Goal: Communication & Community: Participate in discussion

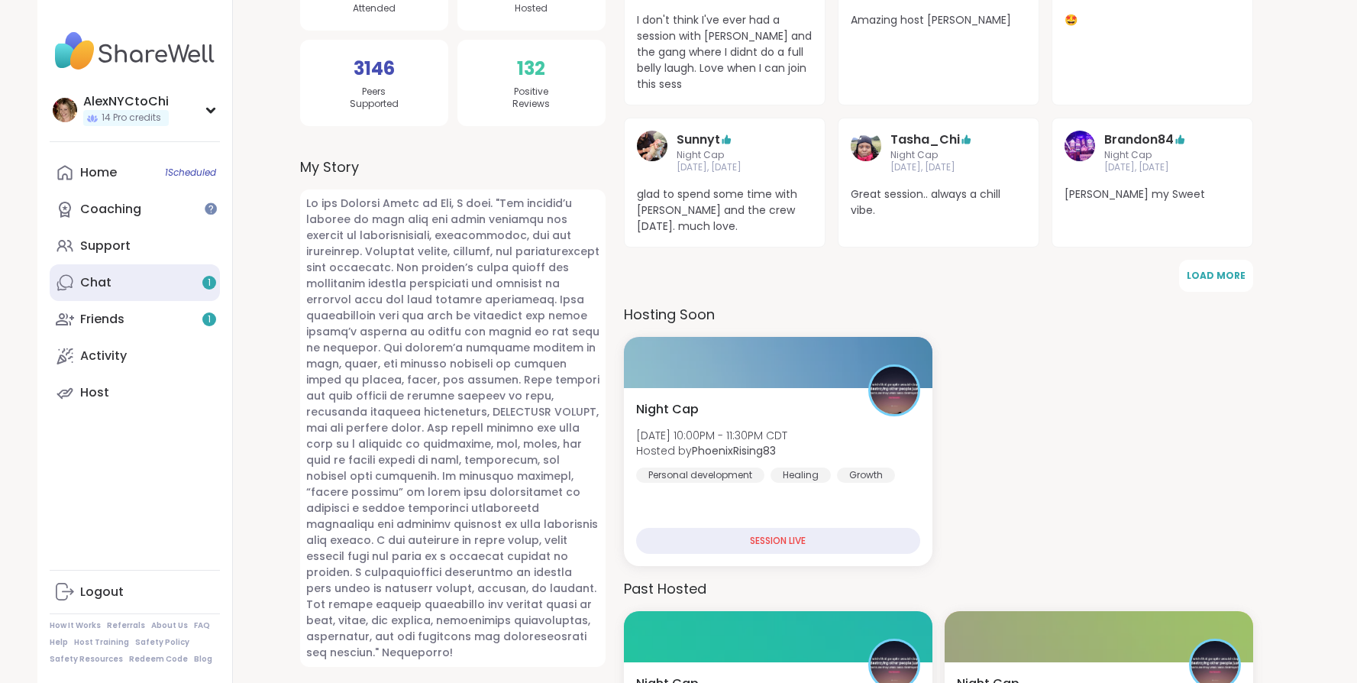
click at [153, 287] on link "Chat 1" at bounding box center [135, 282] width 170 height 37
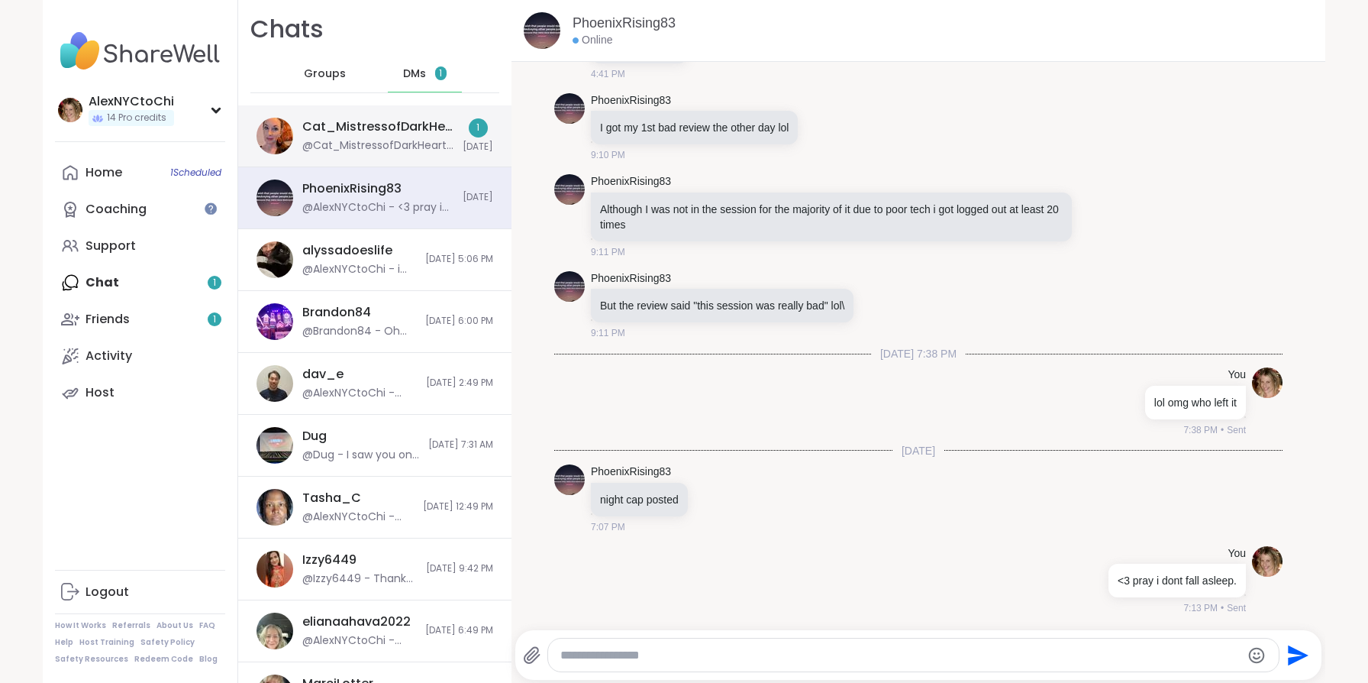
click at [363, 146] on div "@Cat_MistressofDarkHearts - Thank you" at bounding box center [377, 145] width 151 height 15
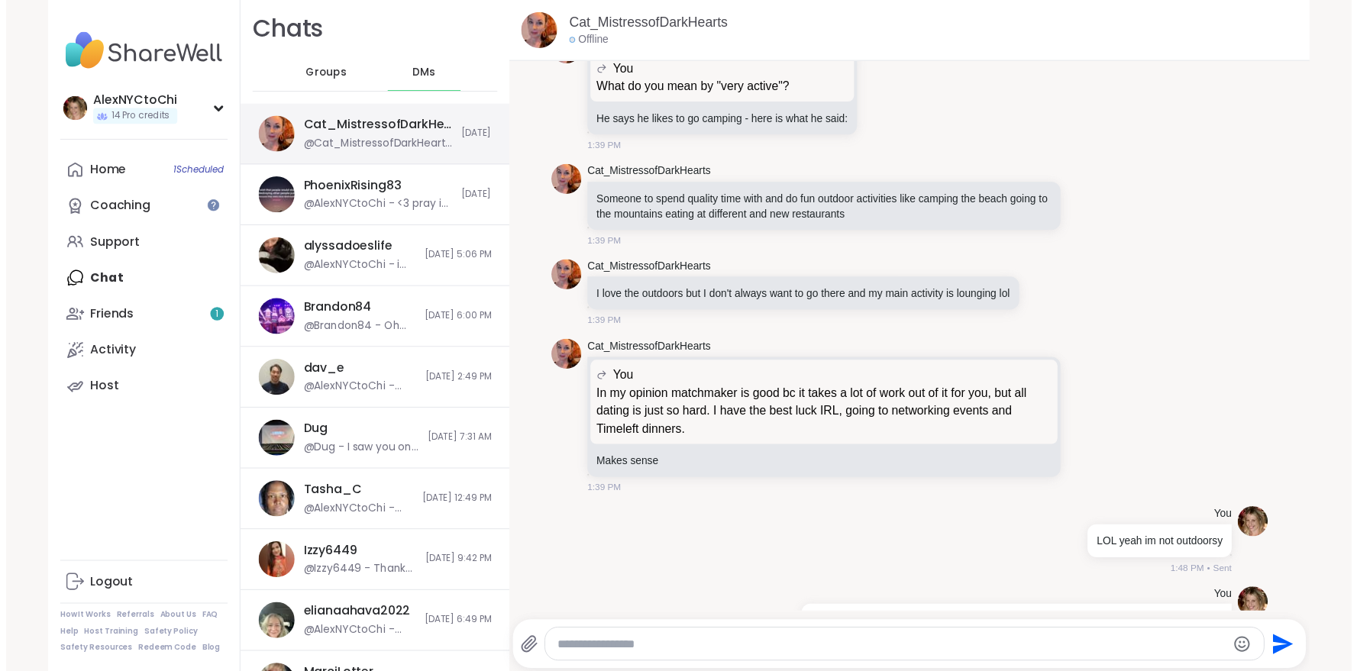
scroll to position [14452, 0]
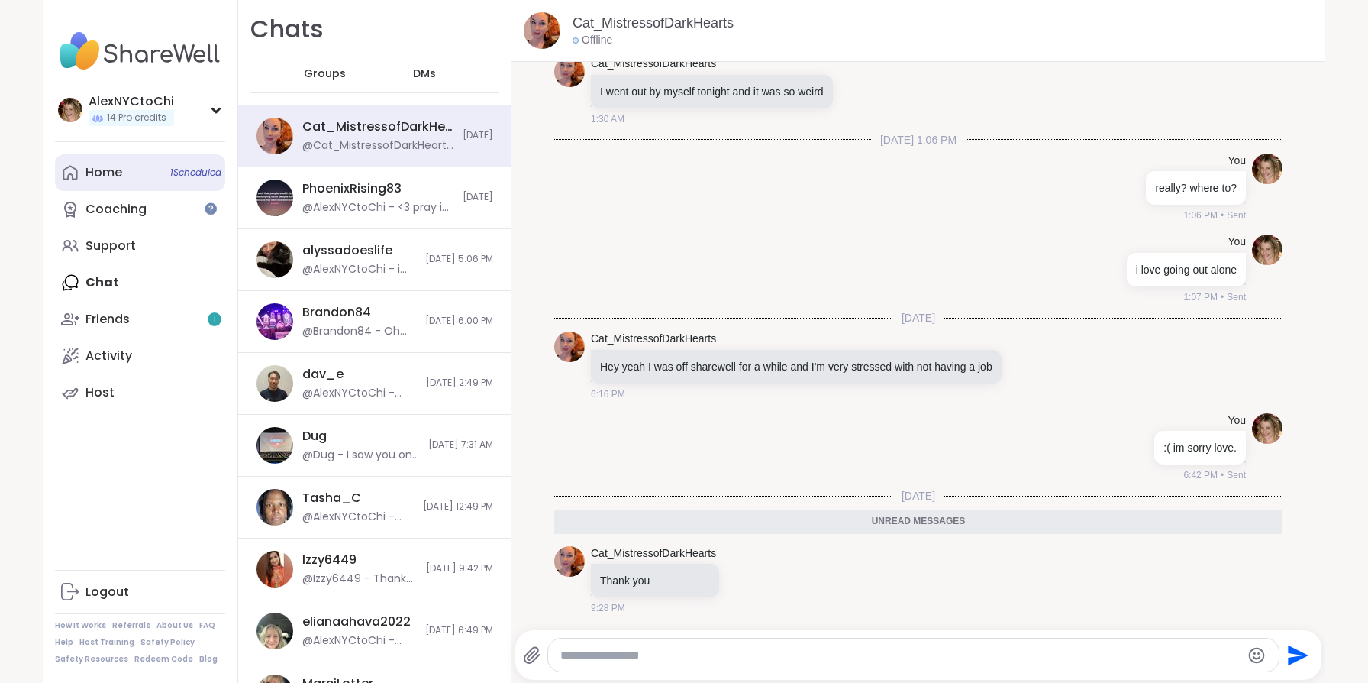
click at [121, 173] on link "Home 1 Scheduled" at bounding box center [140, 172] width 170 height 37
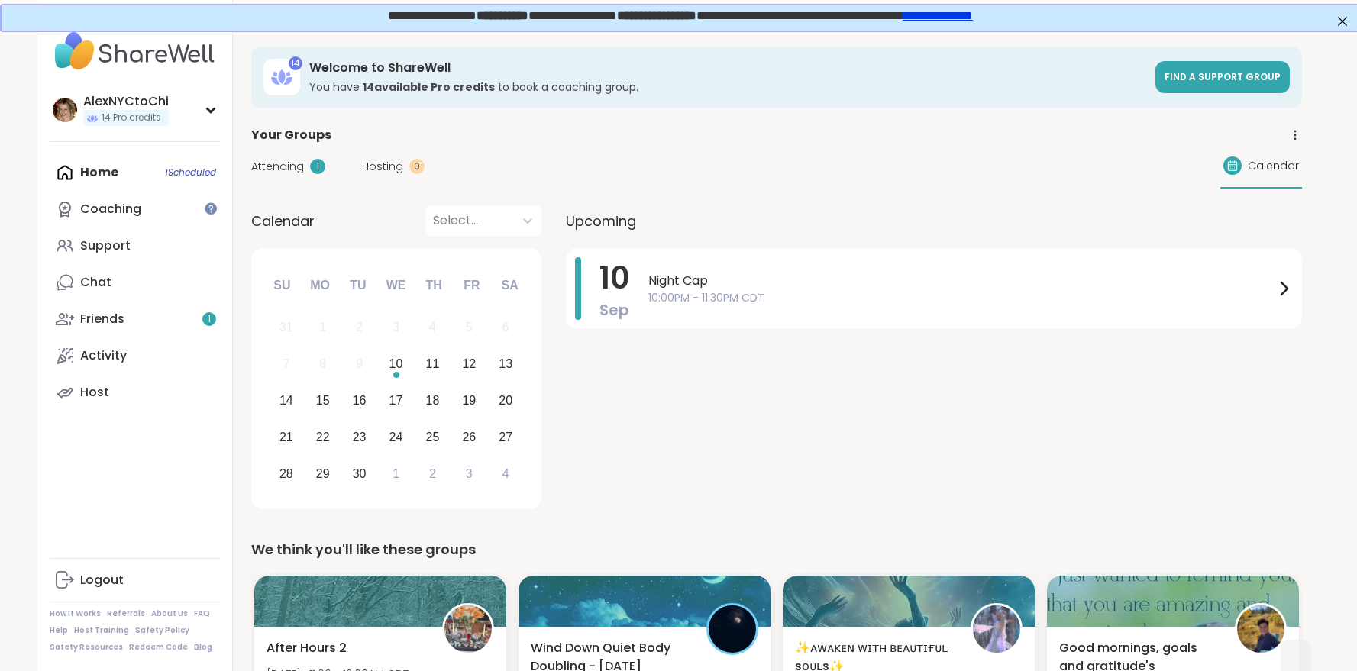
click at [277, 163] on span "Attending" at bounding box center [277, 167] width 53 height 16
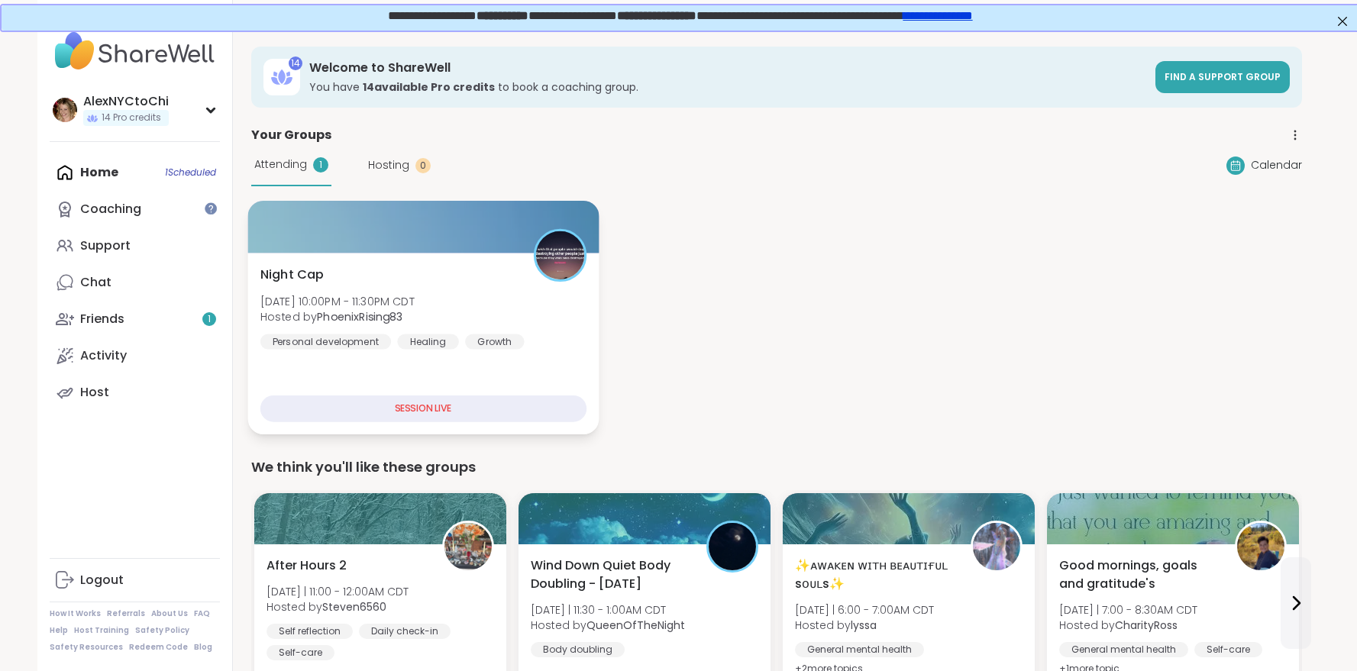
click at [457, 305] on div "Night Cap [DATE] 10:00PM - 11:30PM CDT Hosted by PhoenixRising83 Personal devel…" at bounding box center [423, 308] width 326 height 84
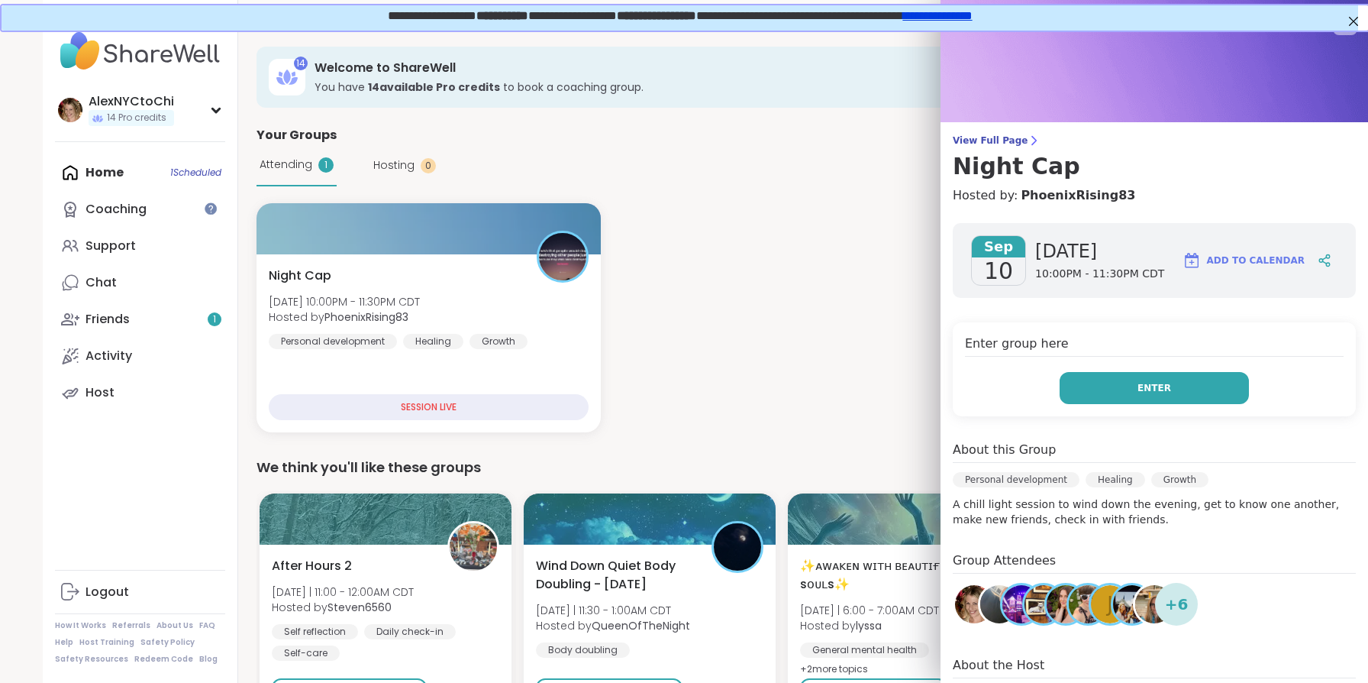
click at [1115, 397] on button "Enter" at bounding box center [1154, 388] width 189 height 32
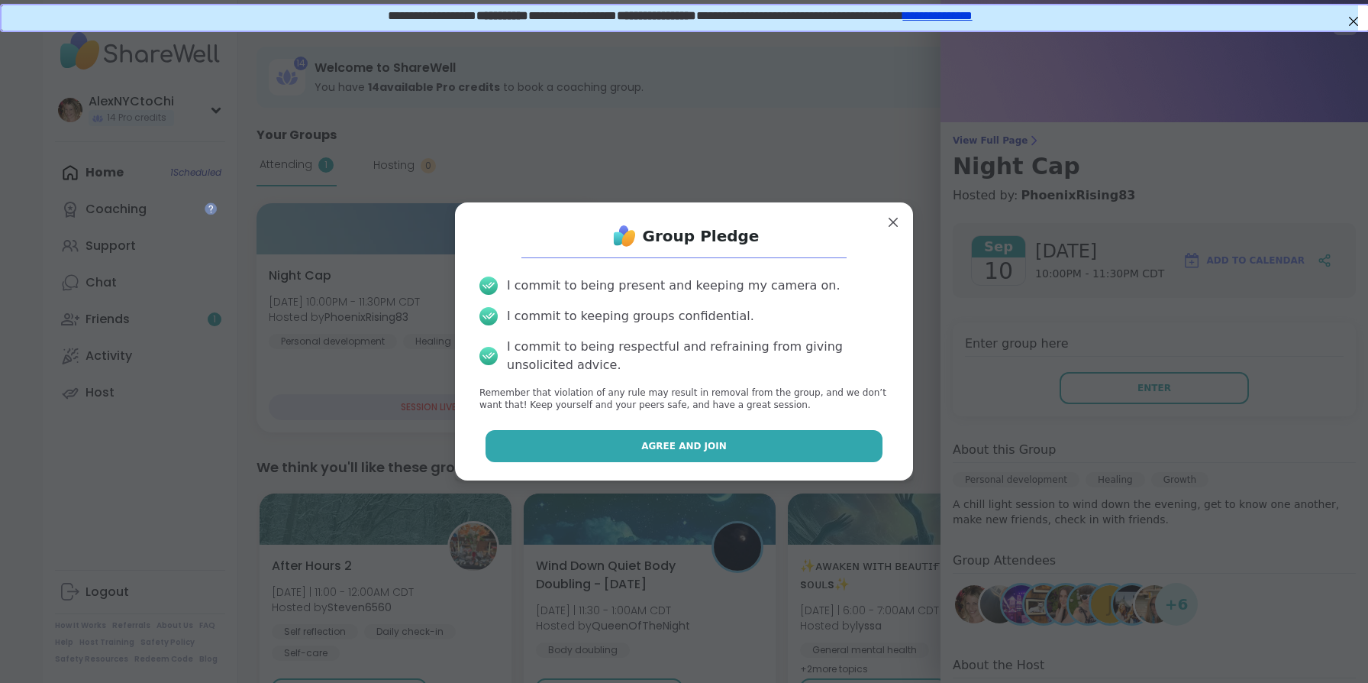
click at [837, 448] on button "Agree and Join" at bounding box center [685, 446] width 398 height 32
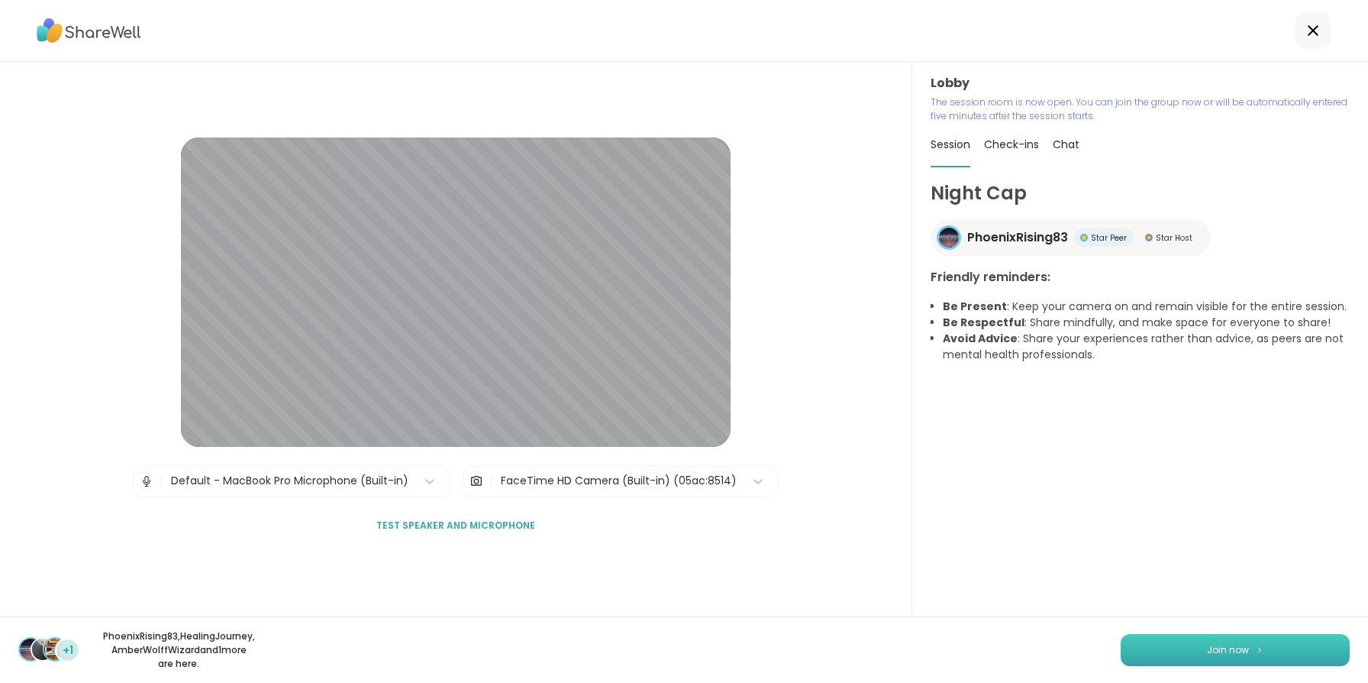
click at [1295, 660] on button "Join now" at bounding box center [1235, 650] width 229 height 32
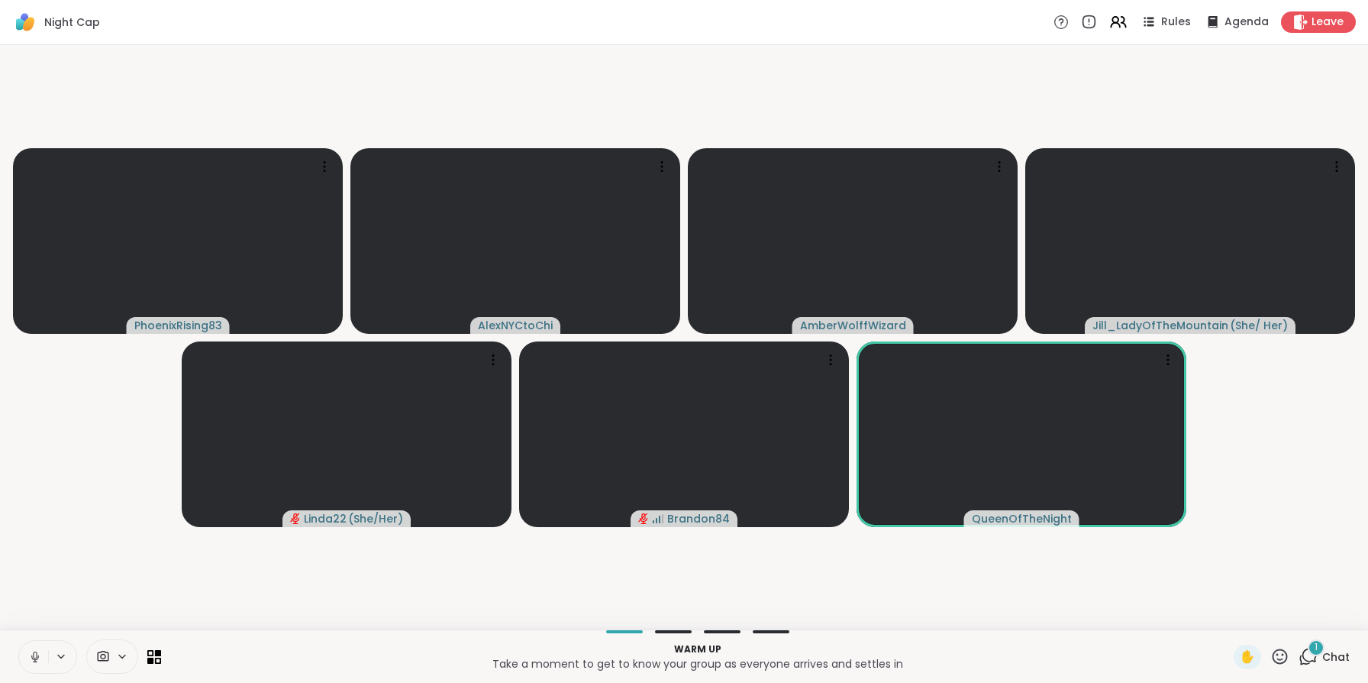
click at [1302, 660] on icon at bounding box center [1309, 655] width 15 height 14
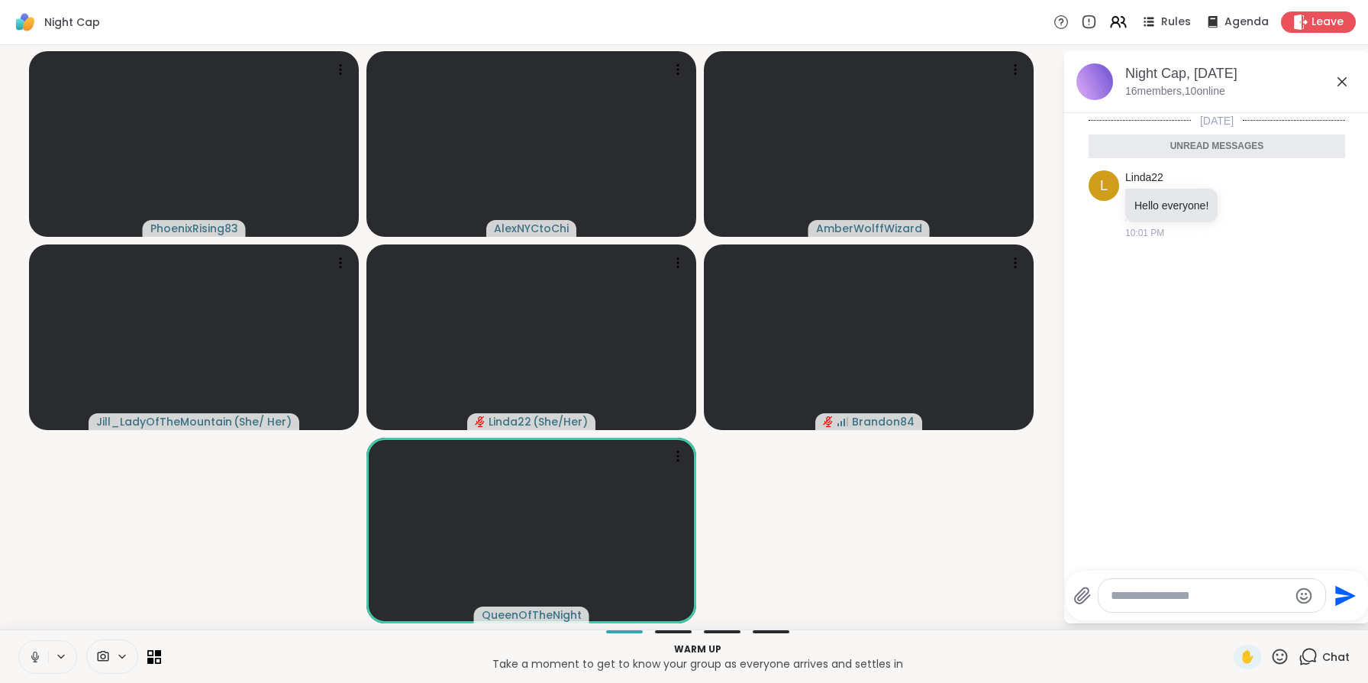
click at [1331, 85] on div "Night Cap, [DATE] members, 10 online" at bounding box center [1241, 81] width 232 height 34
click at [1332, 85] on div "Night Cap, [DATE] members, 10 online" at bounding box center [1241, 81] width 232 height 34
click at [1335, 84] on icon at bounding box center [1342, 82] width 18 height 18
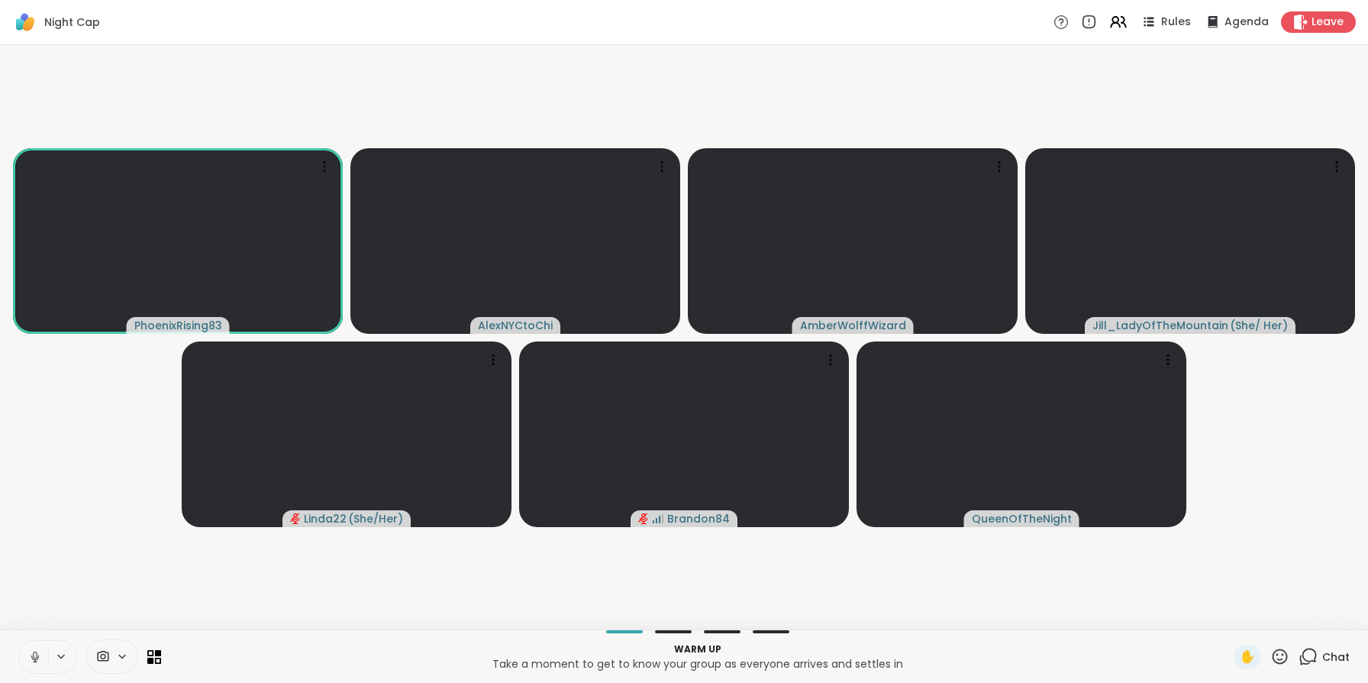
click at [1302, 650] on icon at bounding box center [1308, 656] width 19 height 19
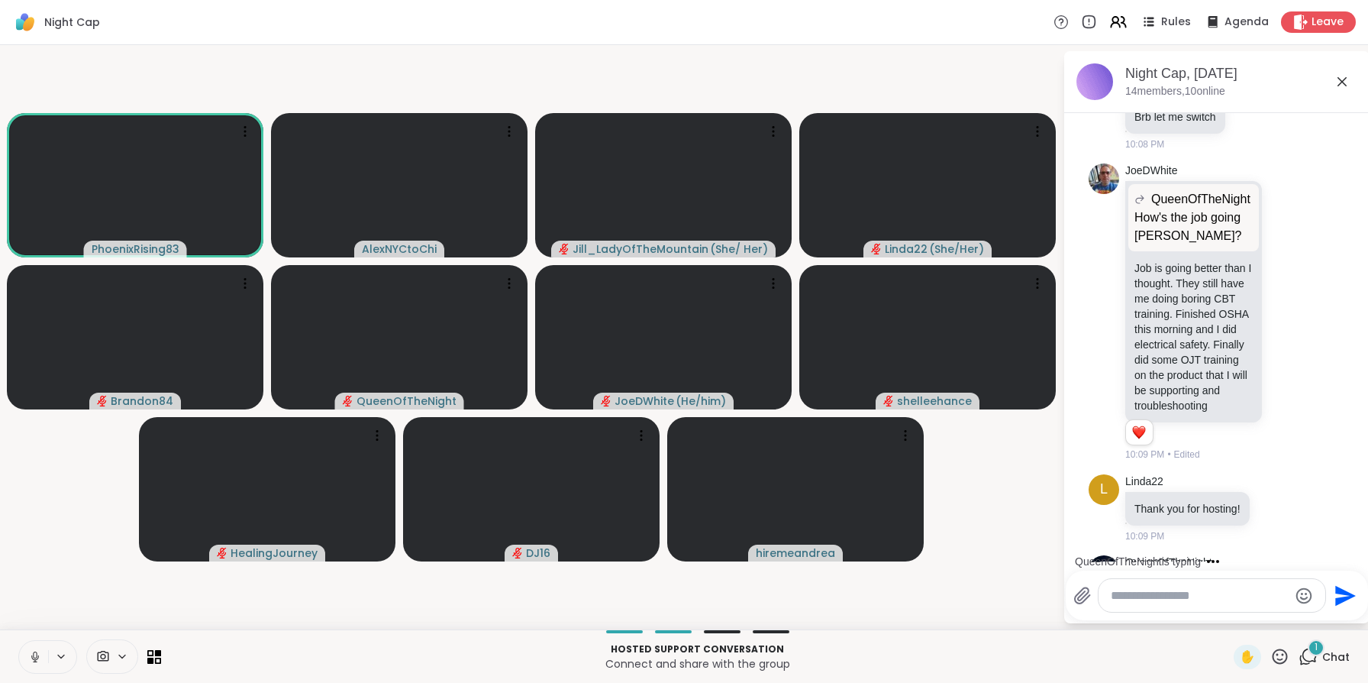
scroll to position [1060, 0]
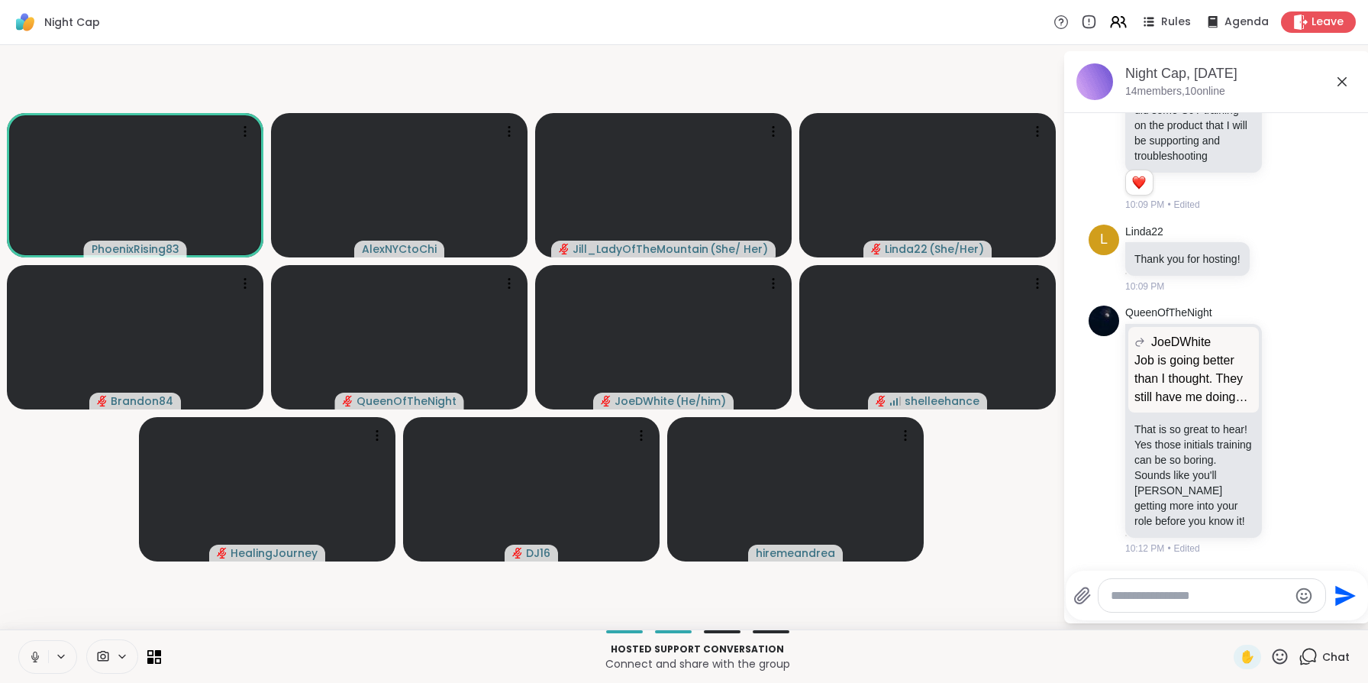
click at [1246, 666] on div "✋" at bounding box center [1247, 656] width 27 height 24
click at [1240, 661] on span "✋" at bounding box center [1247, 656] width 15 height 18
click at [1273, 663] on icon at bounding box center [1280, 655] width 15 height 15
click at [1228, 624] on div "❤️" at bounding box center [1234, 616] width 27 height 24
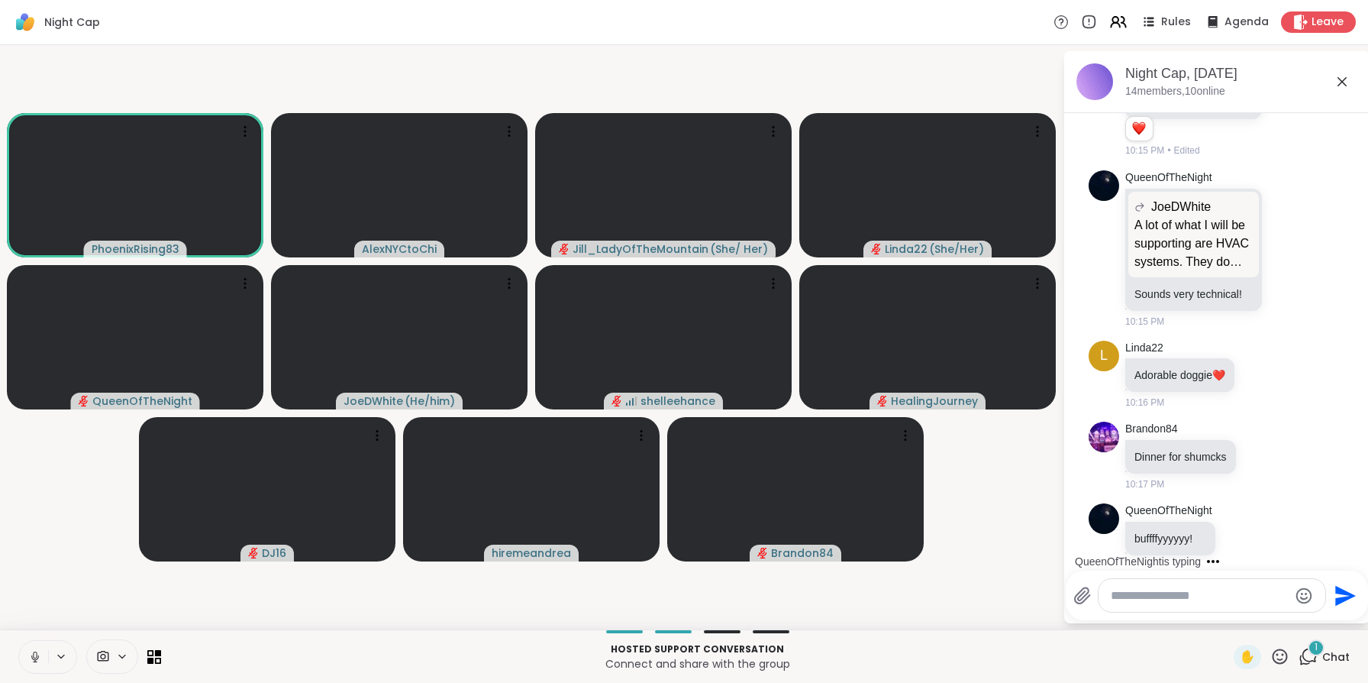
scroll to position [1744, 0]
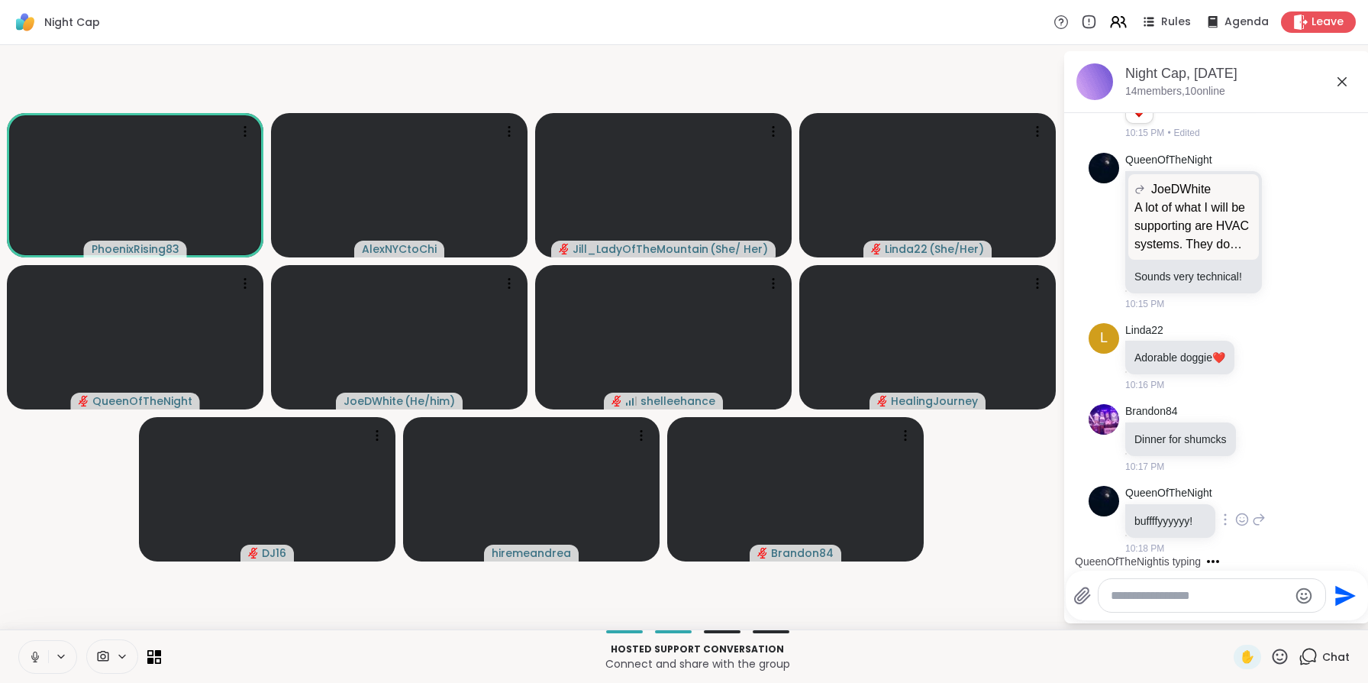
click at [1248, 521] on icon at bounding box center [1242, 519] width 14 height 15
click at [1241, 497] on div "Select Reaction: Heart" at bounding box center [1242, 495] width 14 height 14
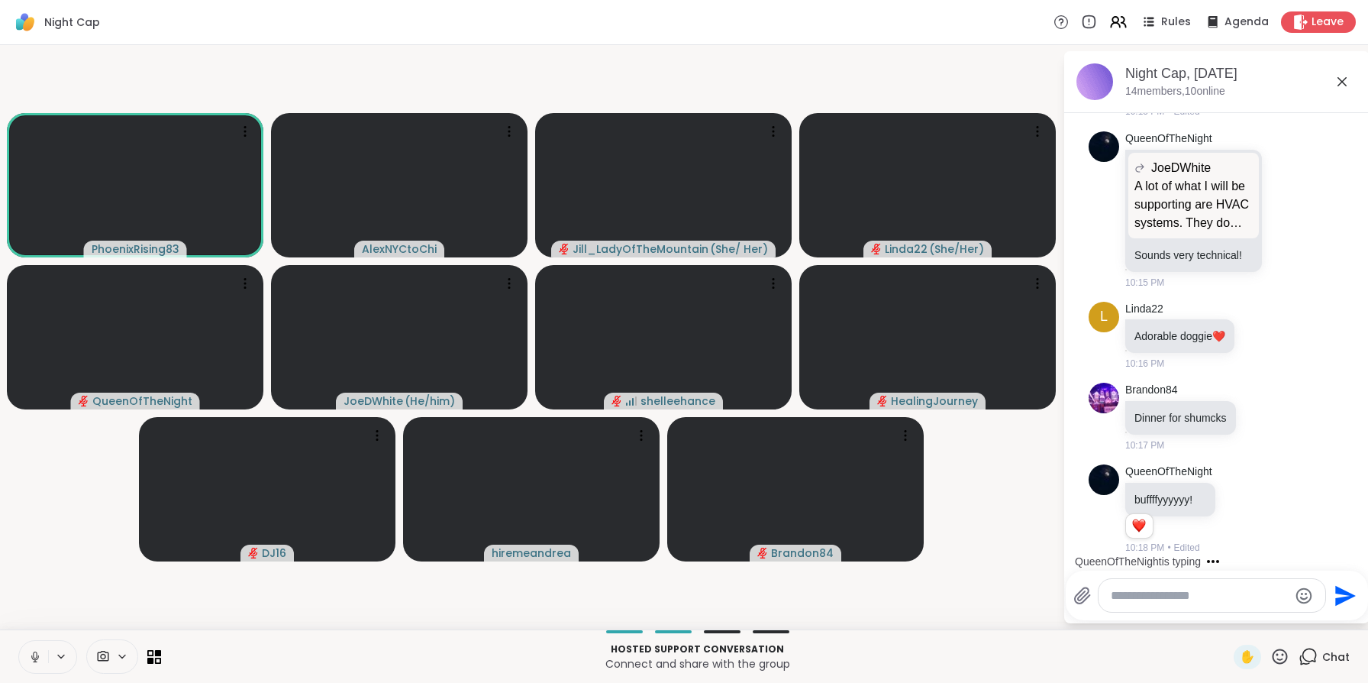
click at [1189, 602] on textarea "Type your message" at bounding box center [1200, 595] width 178 height 15
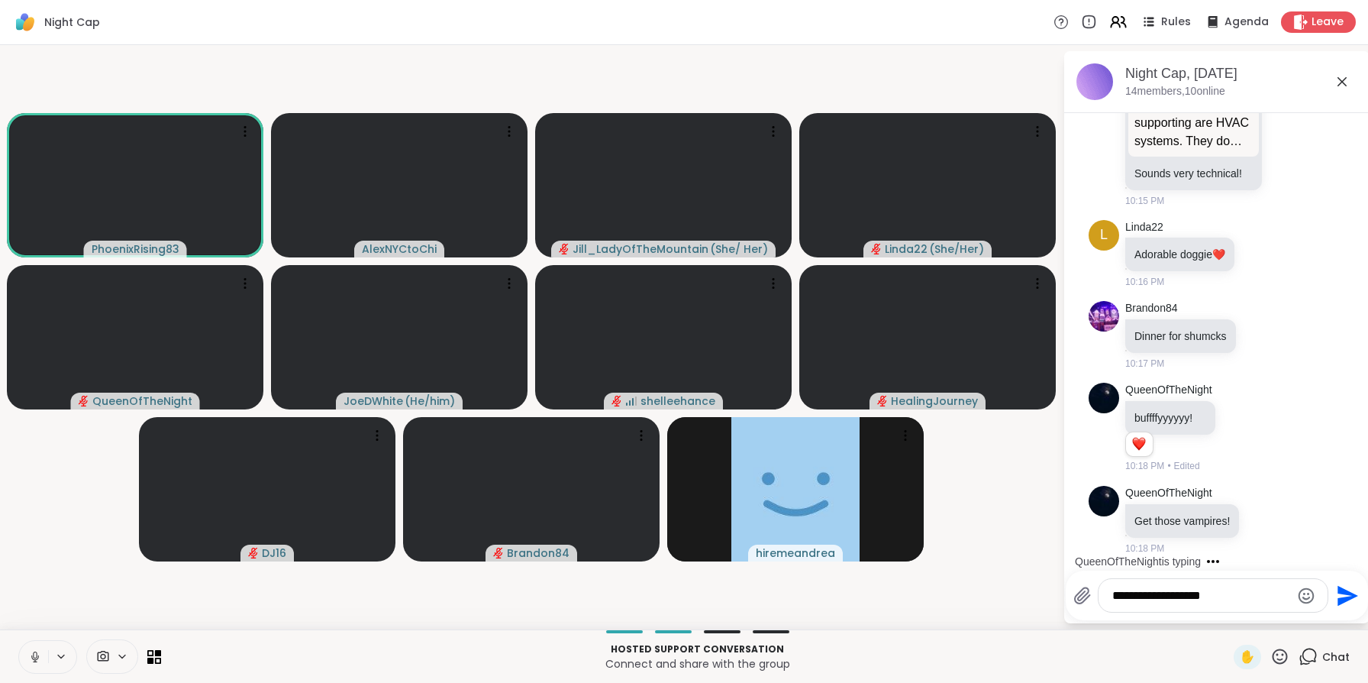
type textarea "**********"
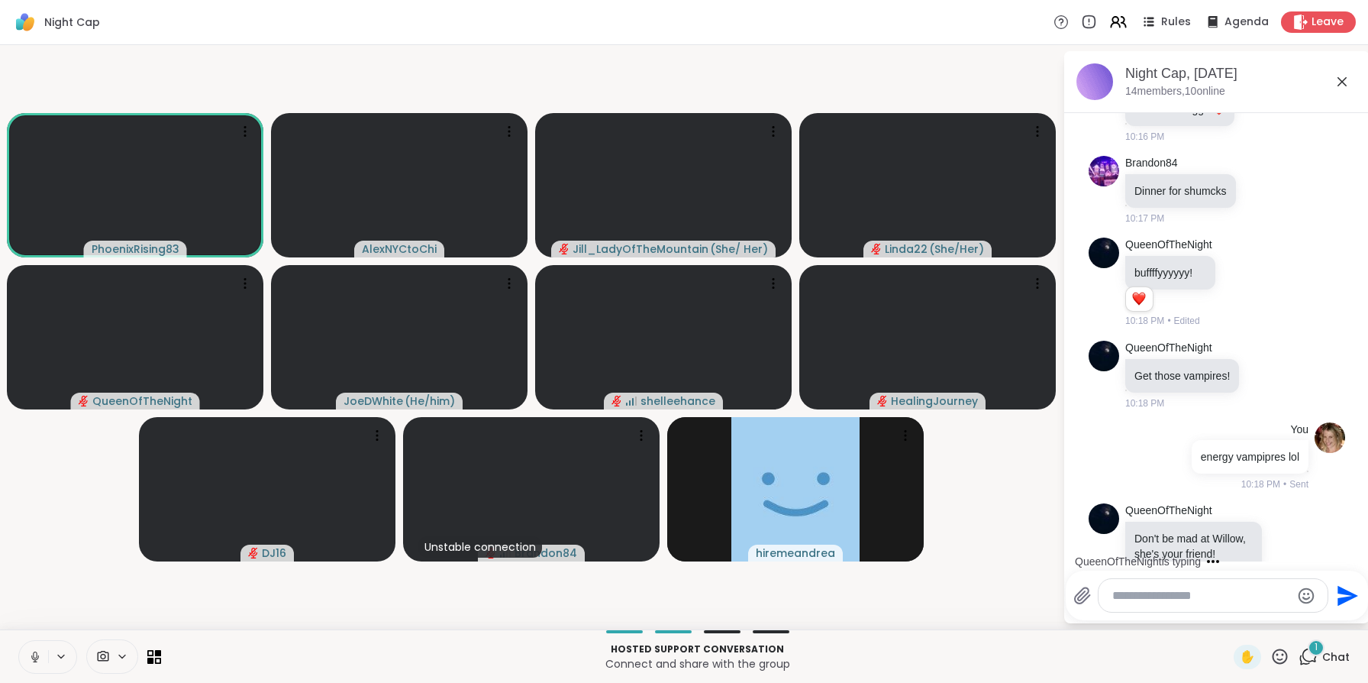
scroll to position [2041, 0]
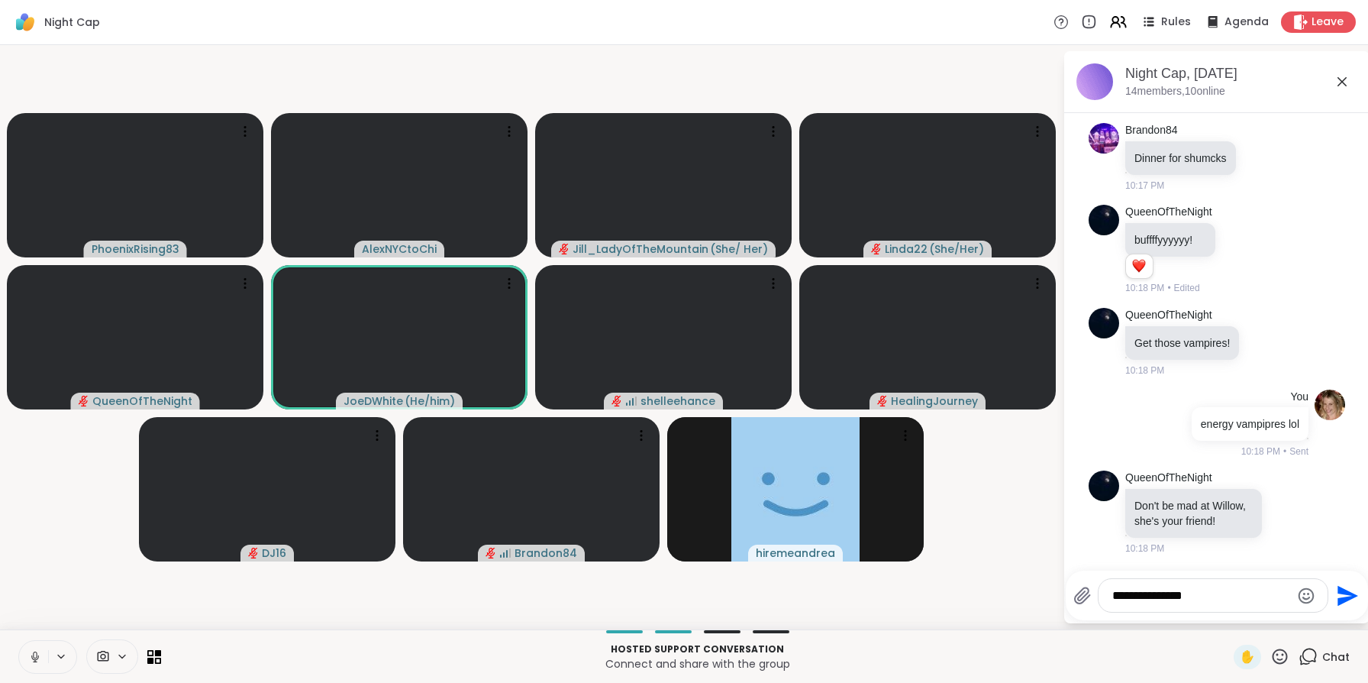
type textarea "**********"
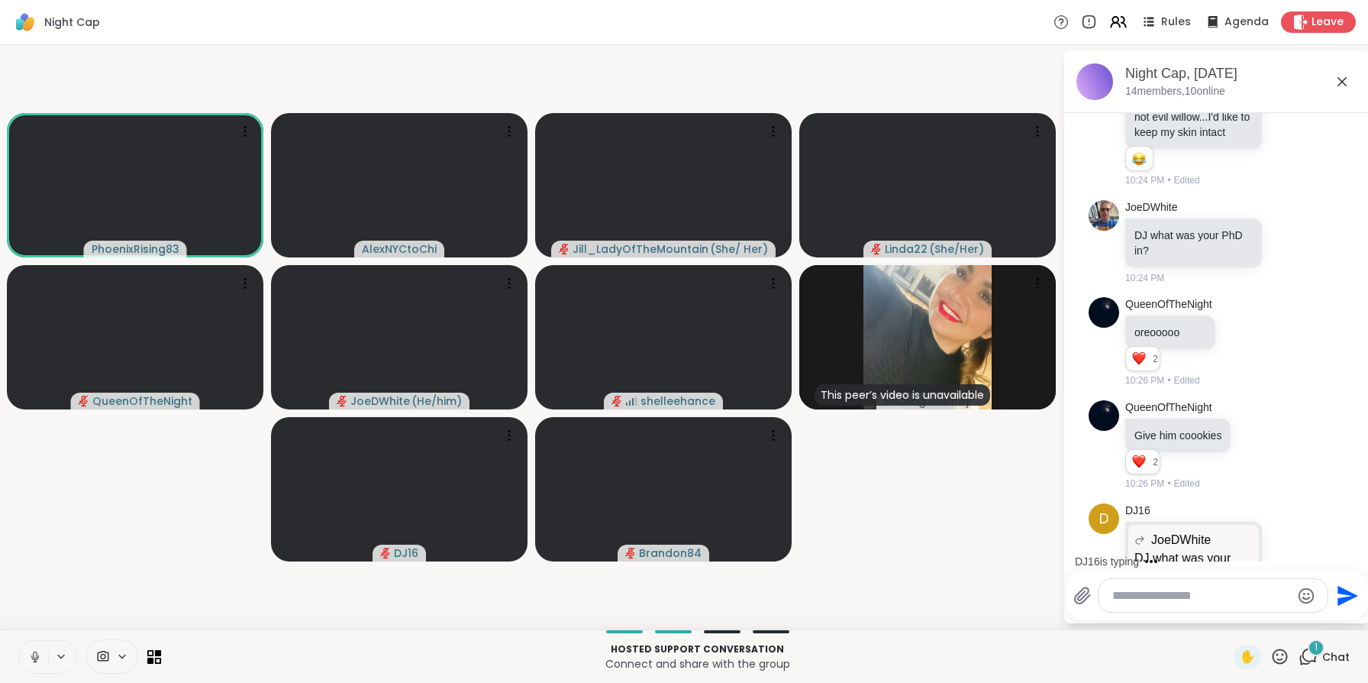
scroll to position [2806, 0]
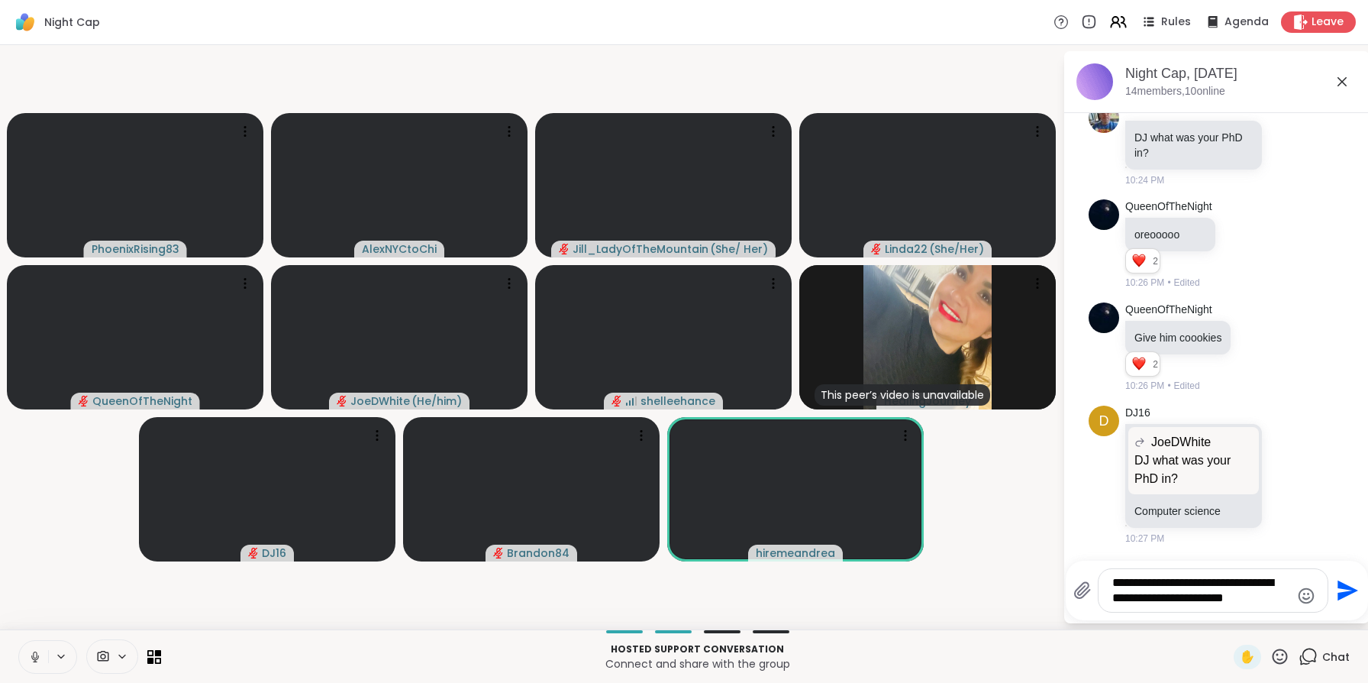
drag, startPoint x: 1137, startPoint y: 595, endPoint x: 1256, endPoint y: 577, distance: 120.5
click at [1256, 577] on textarea "**********" at bounding box center [1201, 590] width 178 height 31
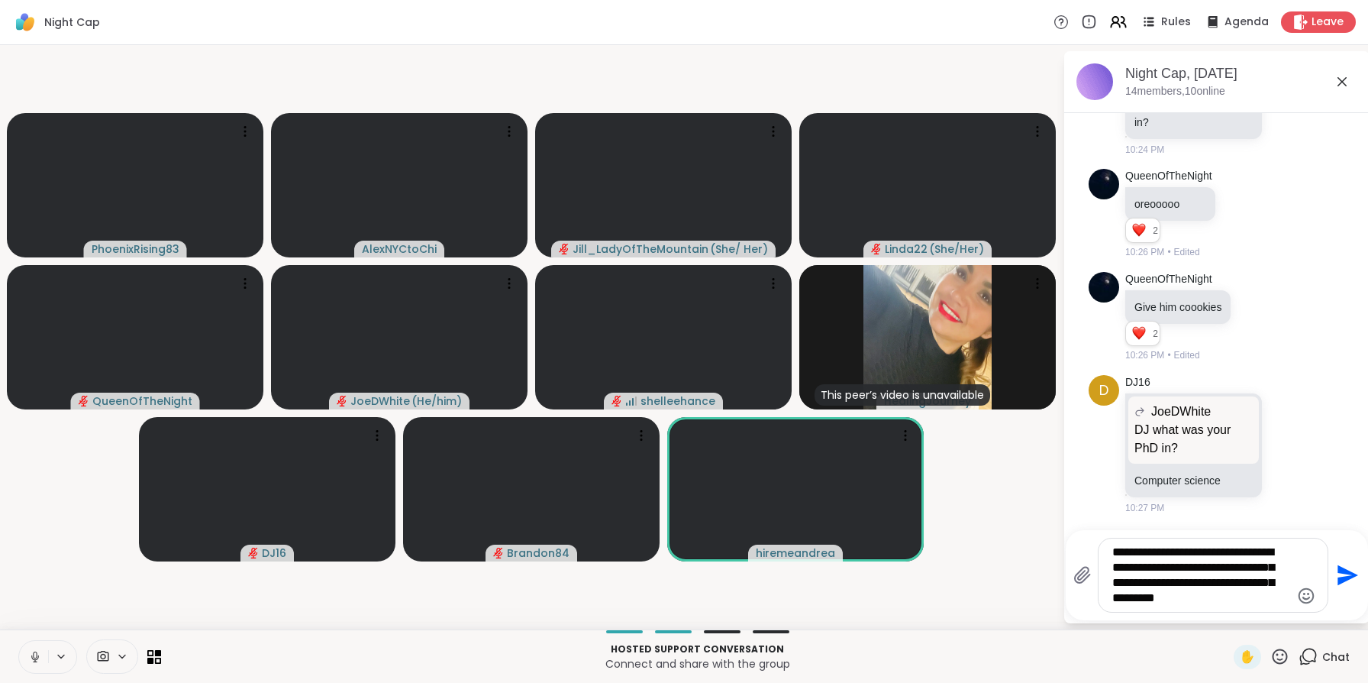
click at [1176, 580] on textarea "**********" at bounding box center [1201, 574] width 178 height 61
click at [1283, 590] on textarea "**********" at bounding box center [1201, 574] width 178 height 61
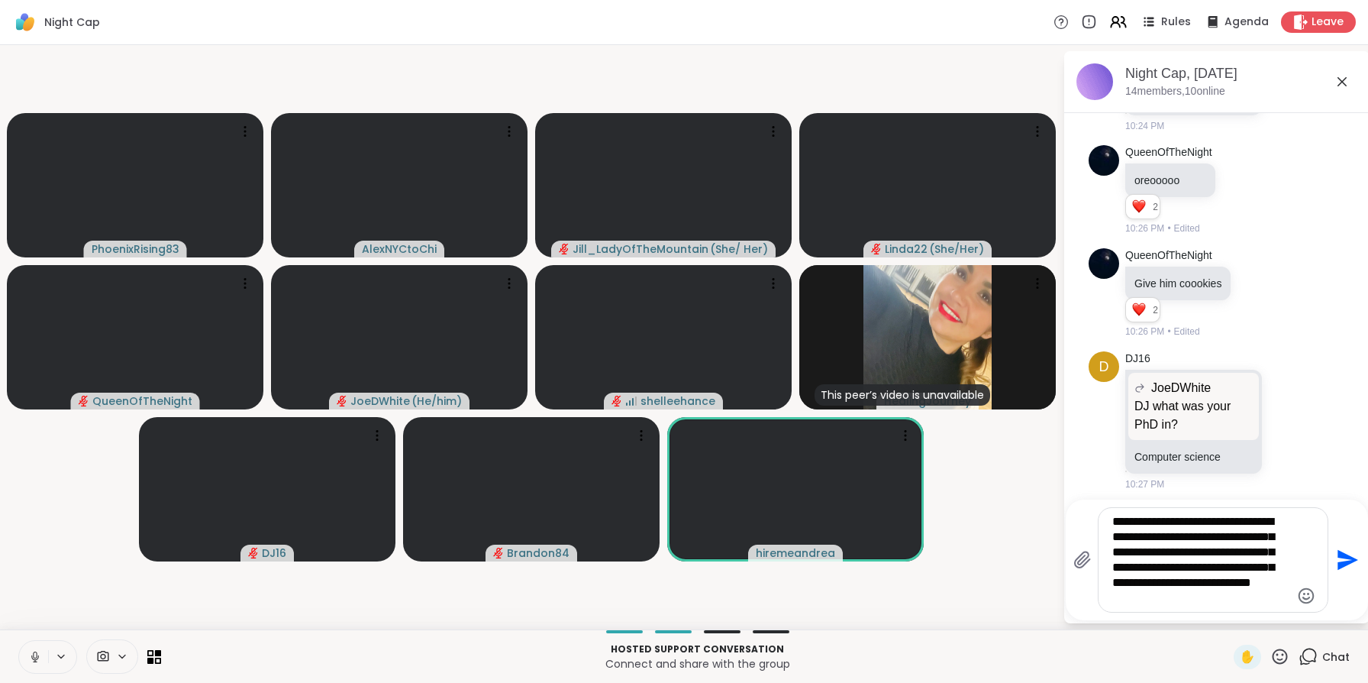
type textarea "**********"
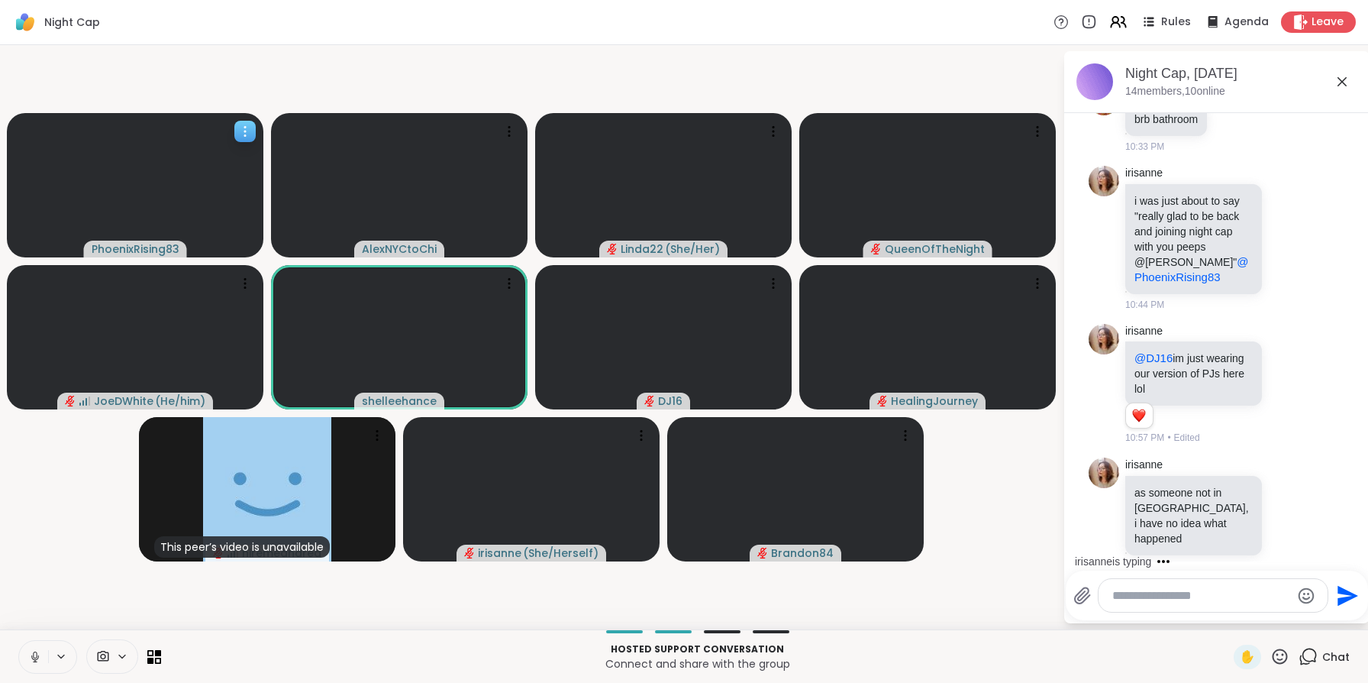
scroll to position [3569, 0]
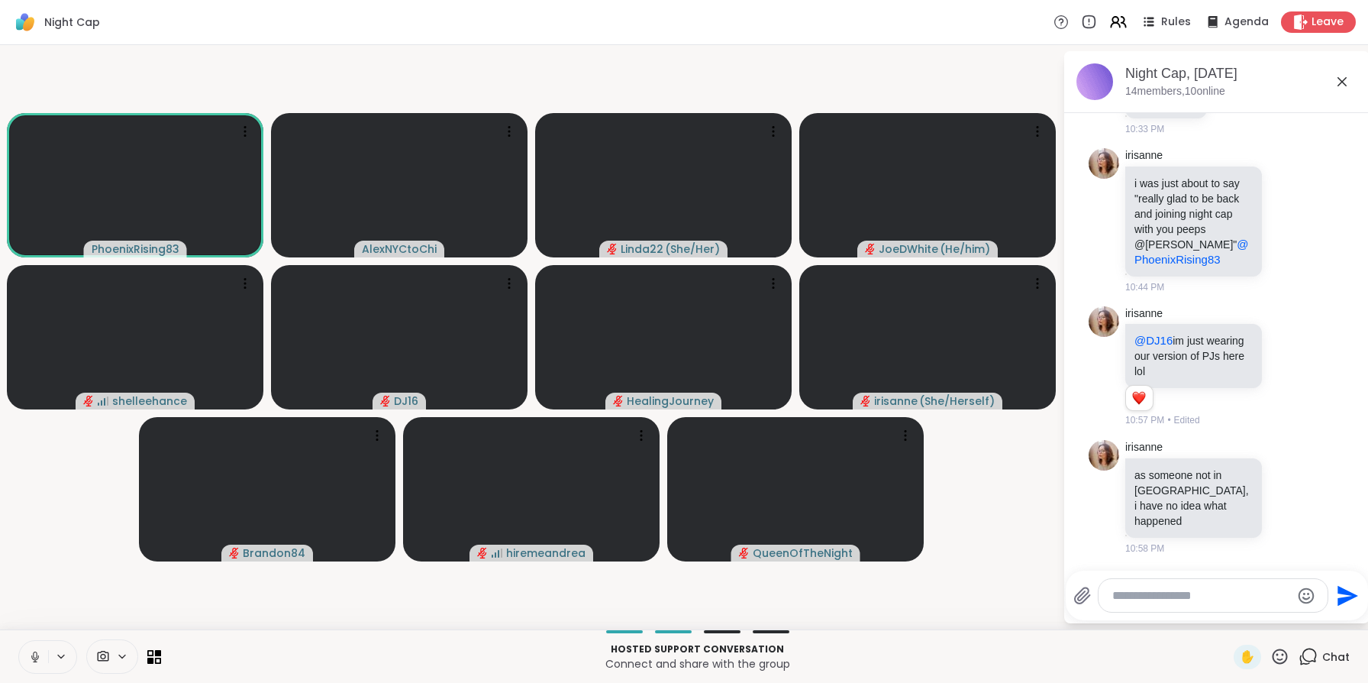
click at [44, 648] on button at bounding box center [33, 657] width 29 height 32
